Goal: Check status: Check status

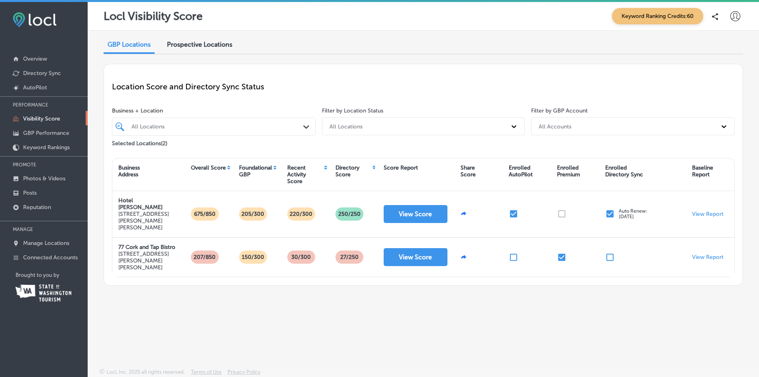
click at [706, 210] on p "View Report" at bounding box center [707, 213] width 31 height 7
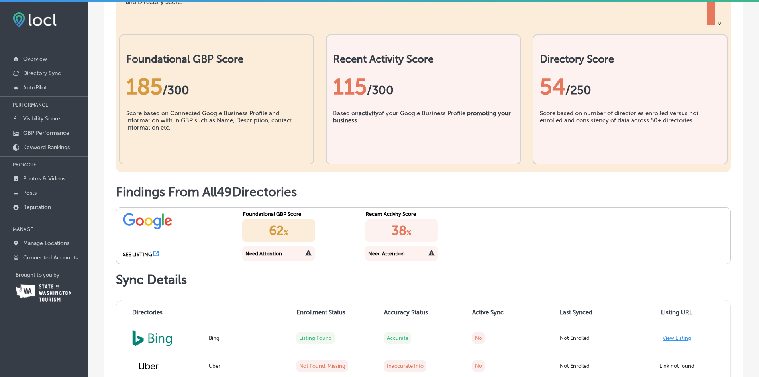
scroll to position [399, 0]
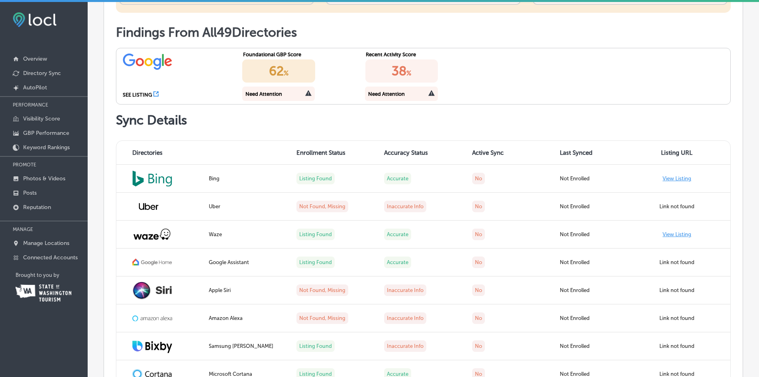
click at [665, 178] on link "View Listing" at bounding box center [677, 178] width 29 height 6
